Goal: Check status: Check status

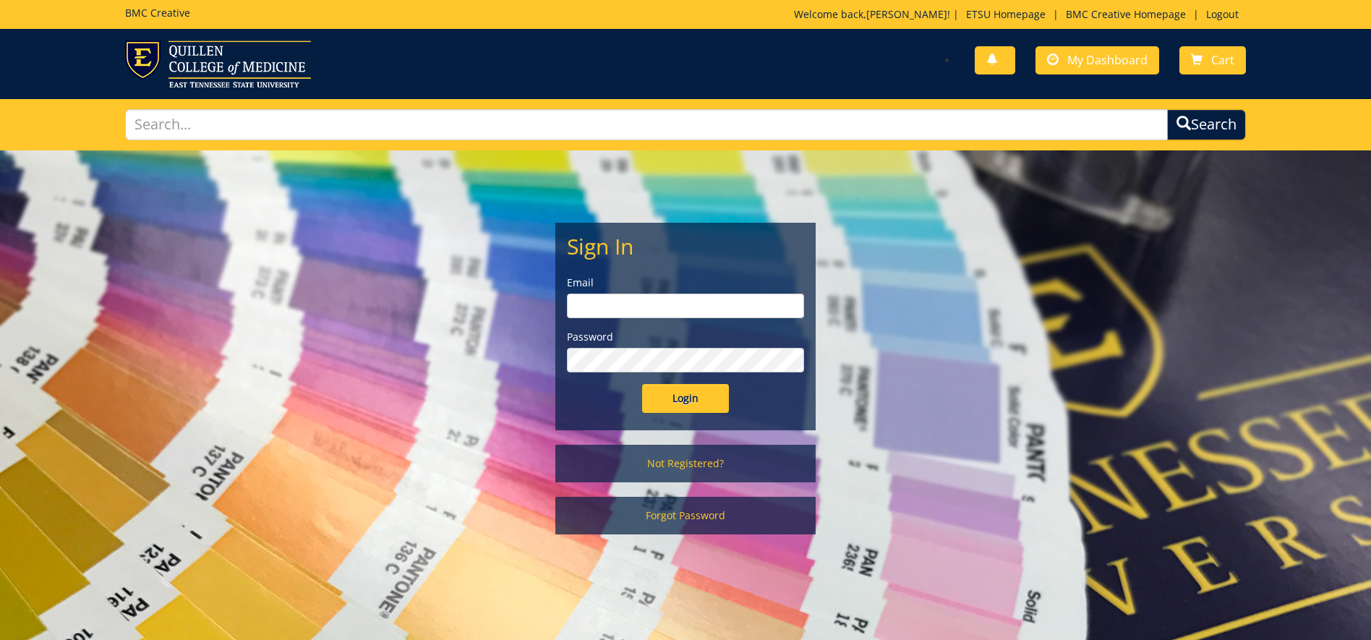
click at [651, 288] on label "Email" at bounding box center [685, 282] width 237 height 14
click at [730, 290] on div "Email" at bounding box center [685, 296] width 237 height 43
click at [748, 309] on input "email" at bounding box center [685, 306] width 237 height 25
type input "[EMAIL_ADDRESS][DOMAIN_NAME]"
click at [642, 384] on input "Login" at bounding box center [685, 398] width 87 height 29
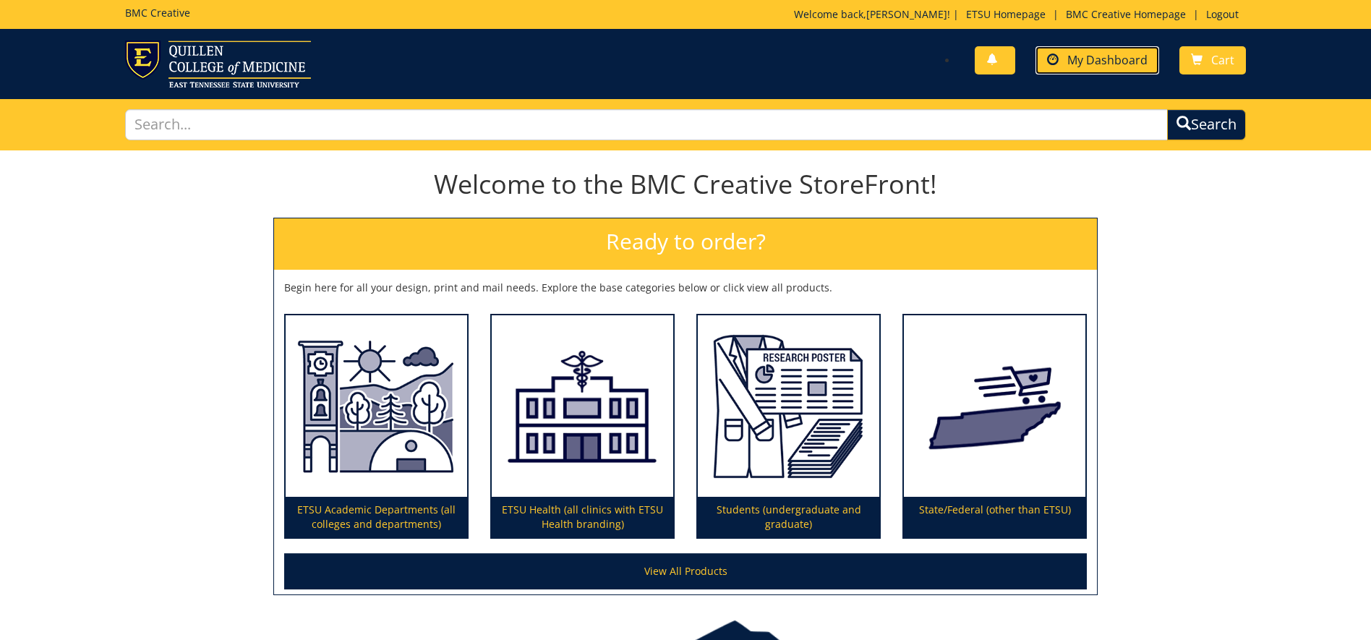
click at [1092, 51] on link "My Dashboard" at bounding box center [1097, 60] width 124 height 28
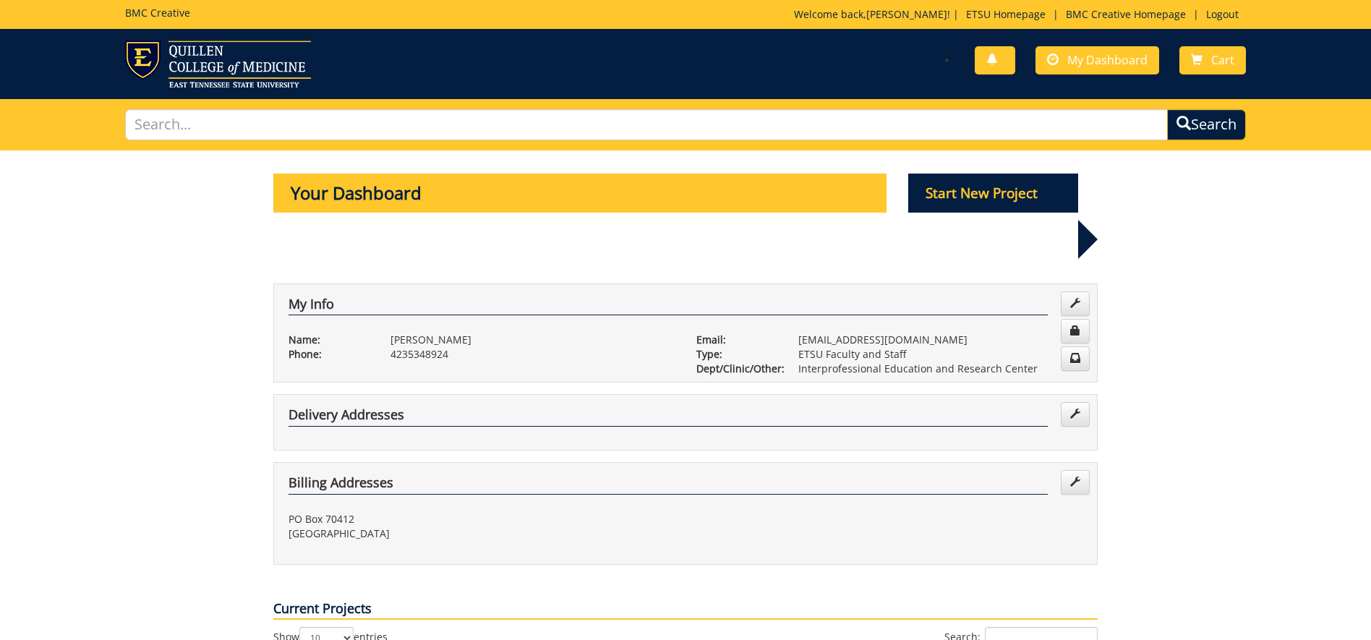
scroll to position [362, 0]
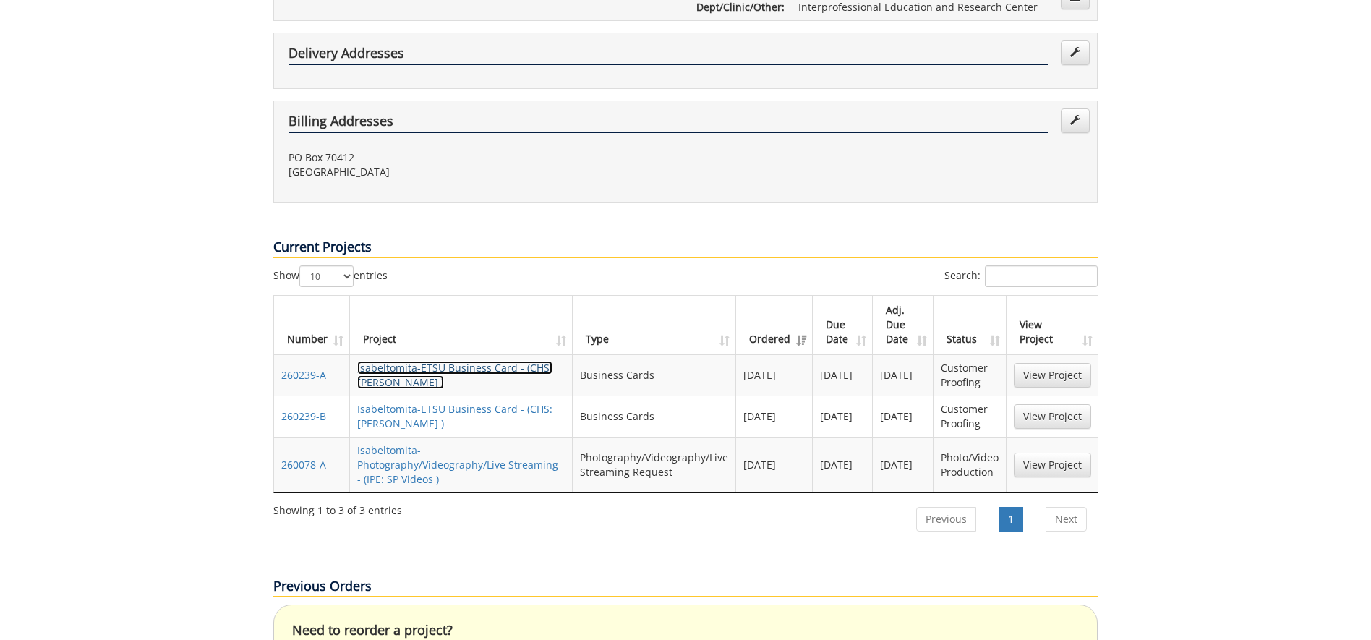
click at [476, 361] on link "Isabeltomita-ETSU Business Card - (CHS: [PERSON_NAME] )" at bounding box center [454, 375] width 195 height 28
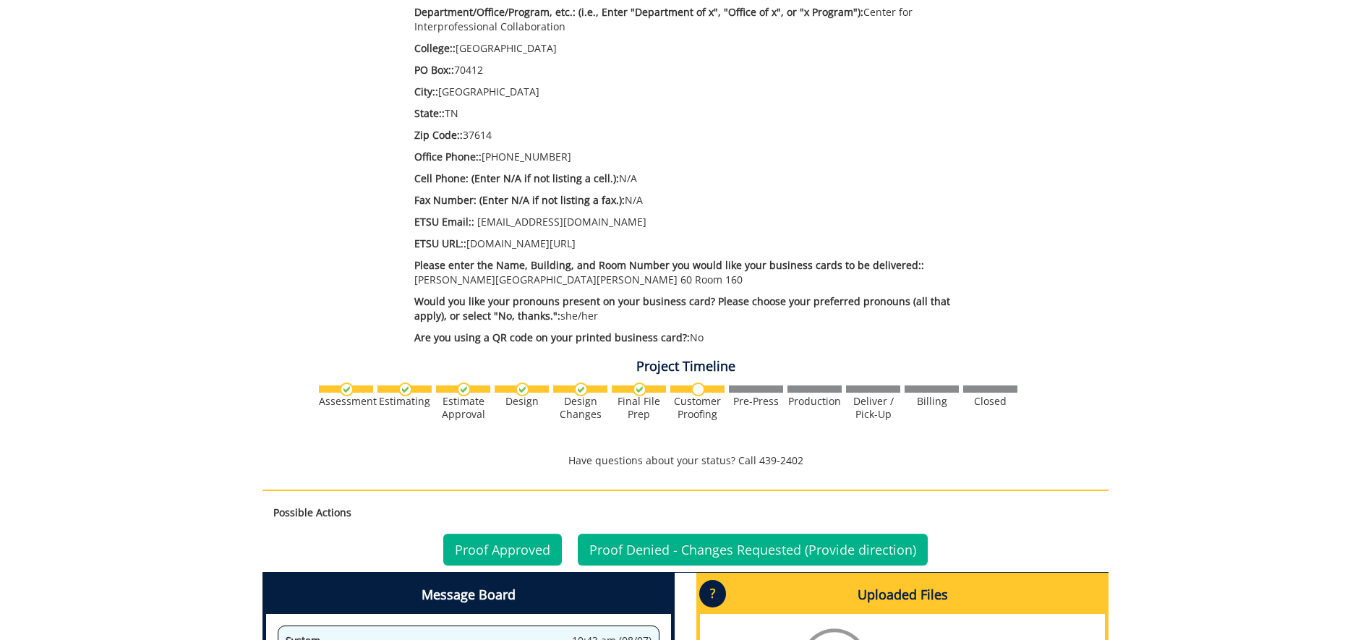
scroll to position [868, 0]
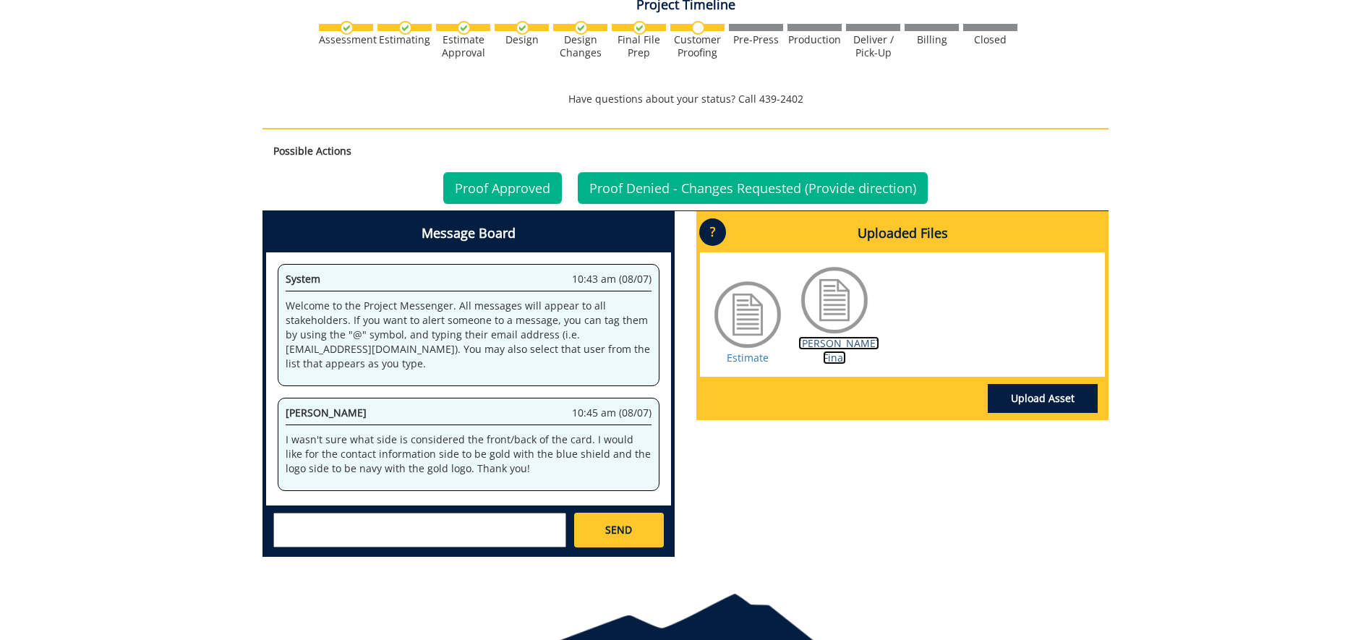
click at [818, 344] on link "Horne BC Final" at bounding box center [838, 350] width 81 height 28
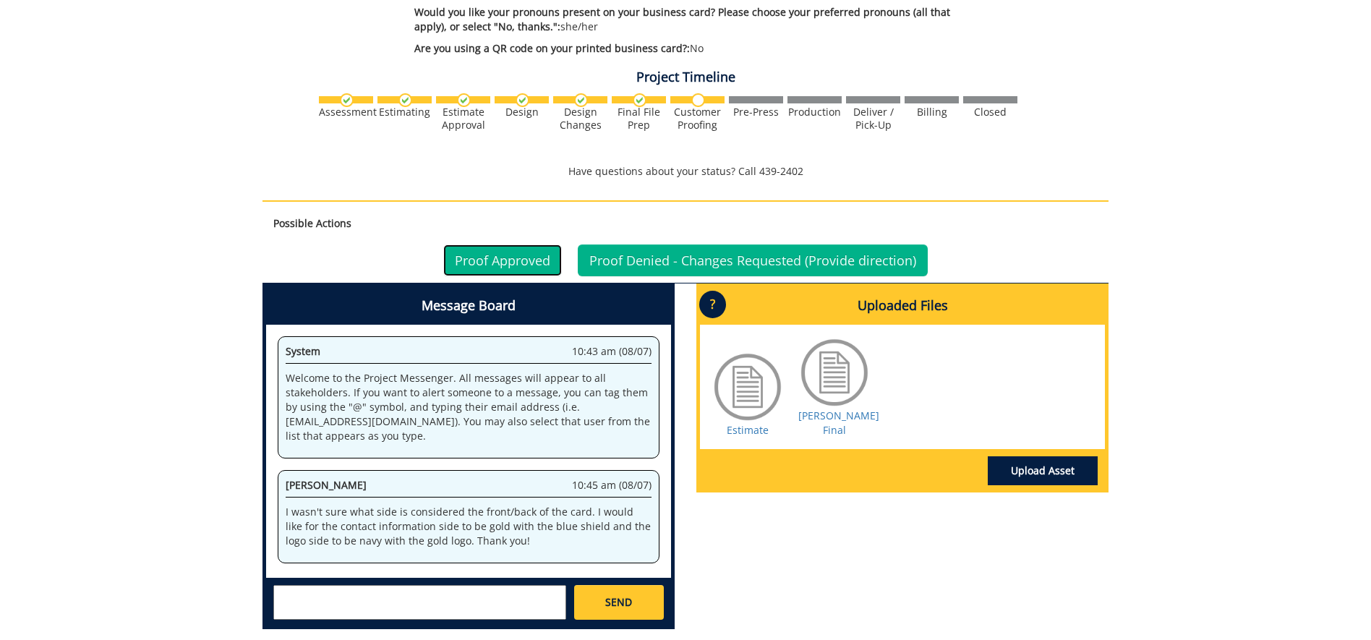
click at [522, 256] on link "Proof Approved" at bounding box center [502, 260] width 119 height 32
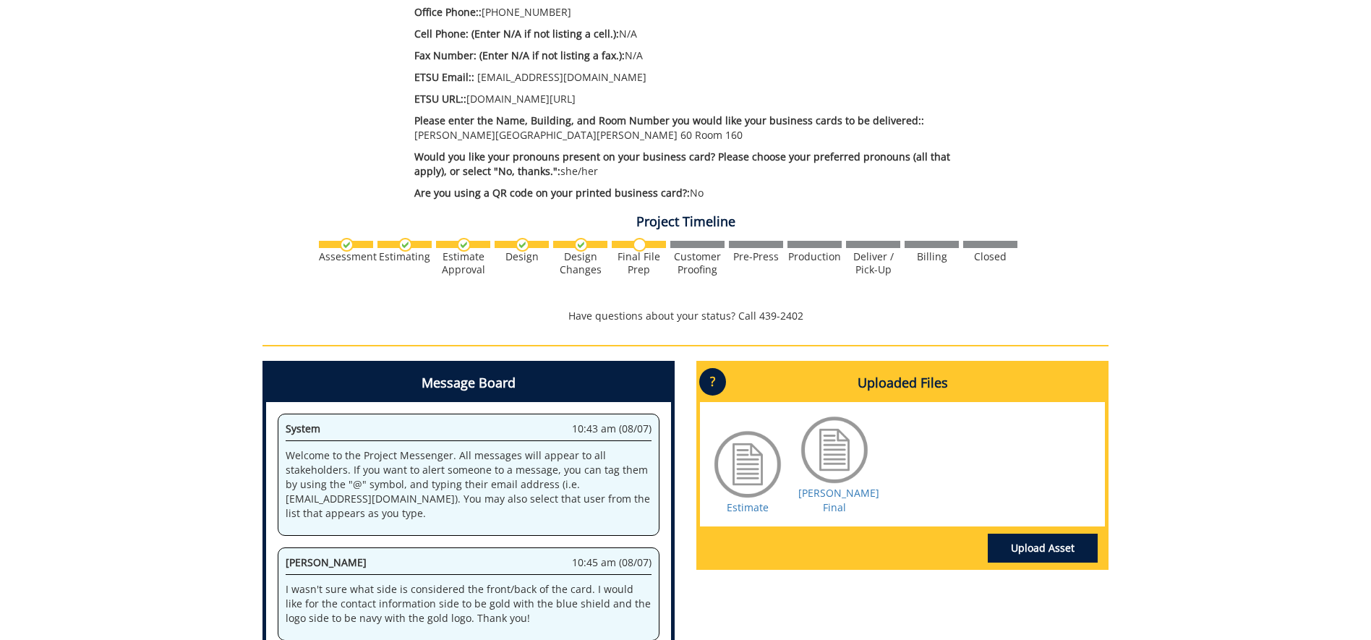
scroll to position [723, 0]
